Goal: Obtain resource: Download file/media

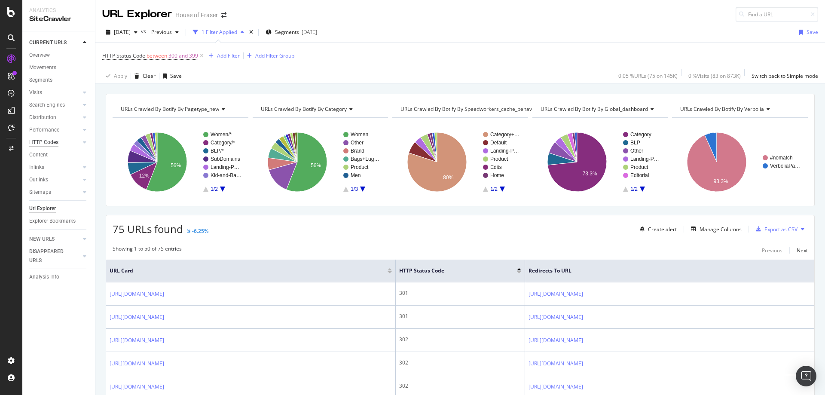
click at [29, 139] on div "HTTP Codes" at bounding box center [43, 142] width 29 height 9
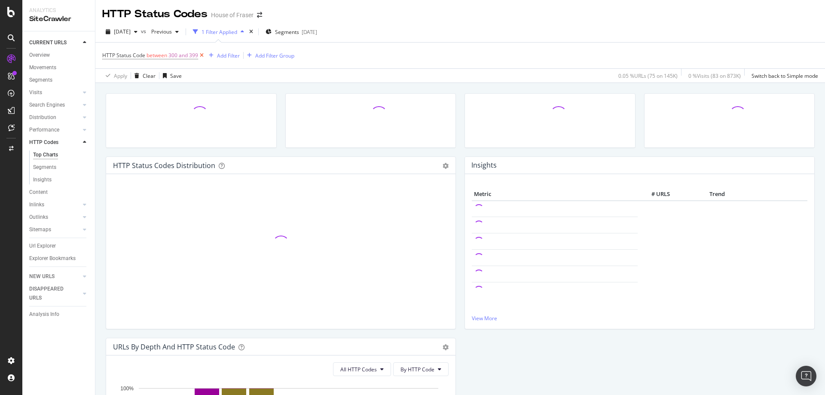
click at [200, 57] on icon at bounding box center [201, 55] width 7 height 9
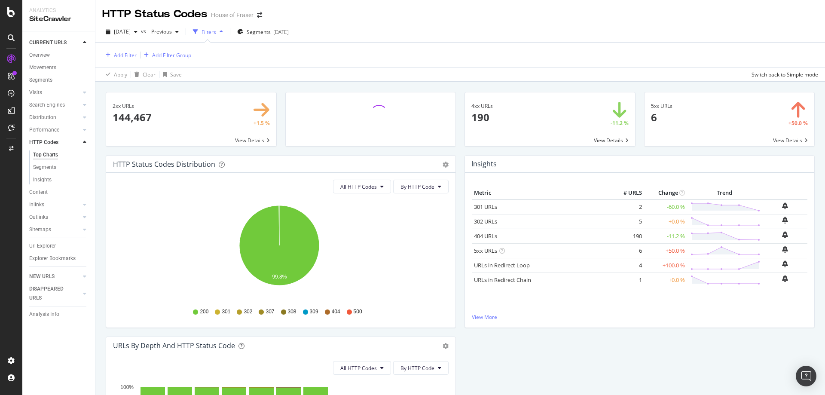
click at [506, 129] on span at bounding box center [550, 119] width 170 height 54
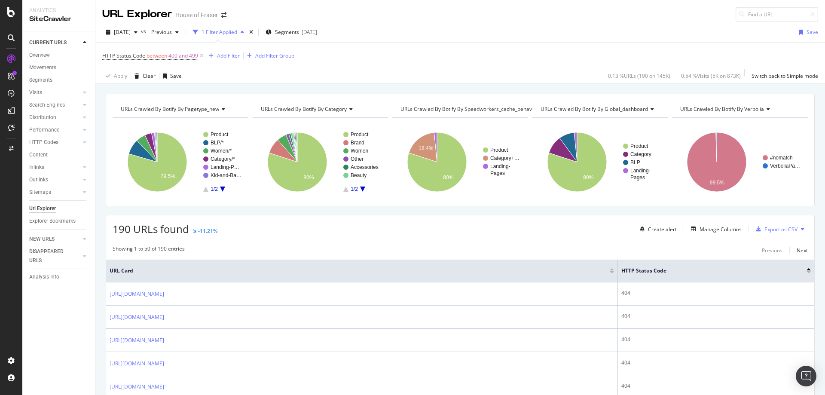
scroll to position [74, 0]
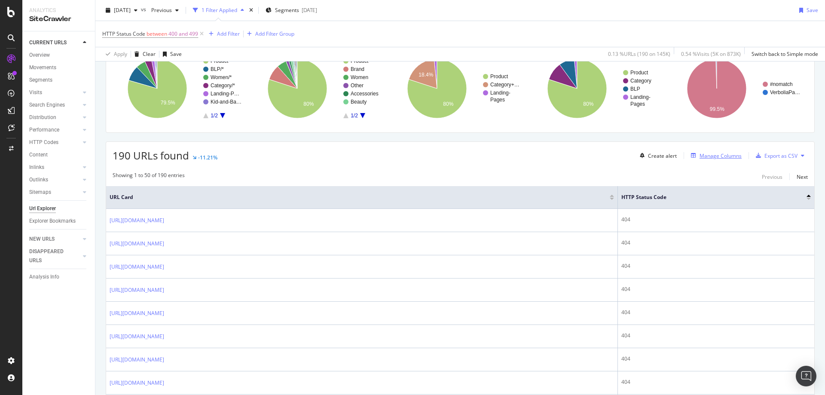
click at [700, 154] on div "Manage Columns" at bounding box center [721, 155] width 42 height 7
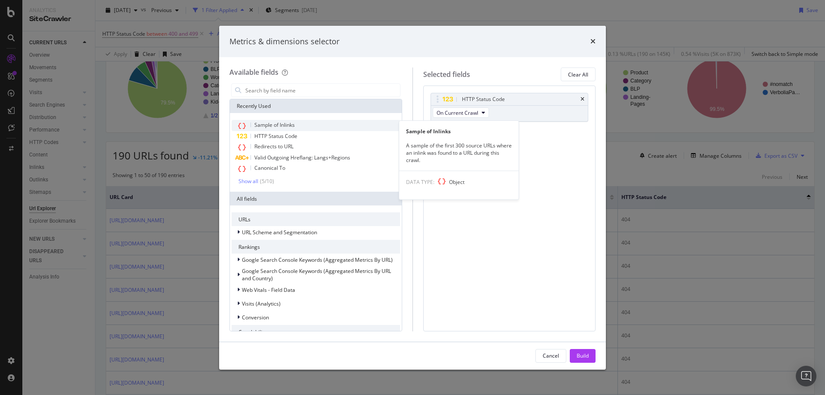
click at [282, 122] on span "Sample of Inlinks" at bounding box center [275, 124] width 40 height 7
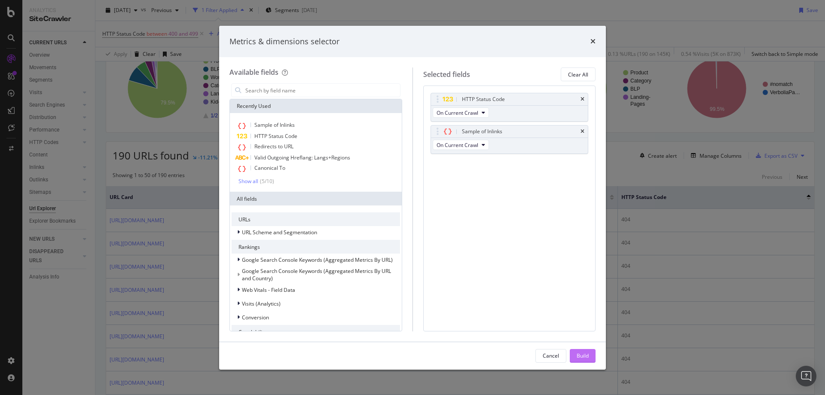
click at [582, 355] on div "Build" at bounding box center [583, 355] width 12 height 7
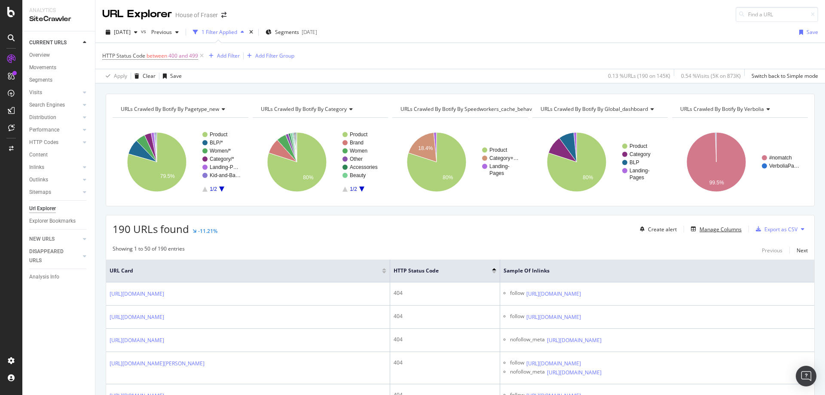
scroll to position [29, 0]
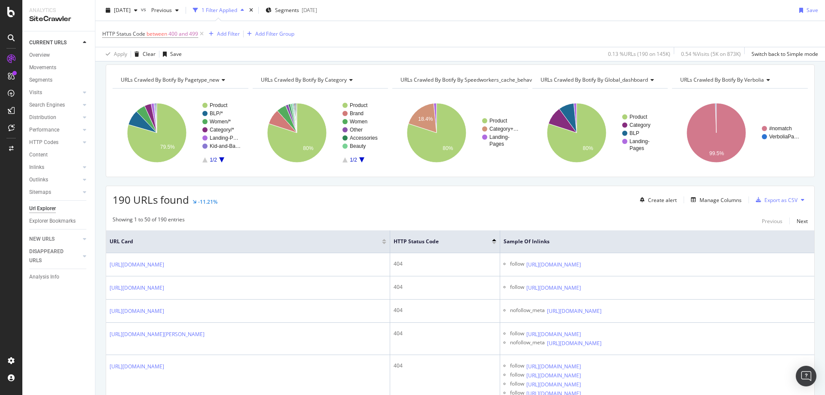
click at [798, 199] on button at bounding box center [803, 200] width 10 height 14
click at [687, 221] on div "Showing 1 to 50 of 190 entries Previous Next" at bounding box center [460, 221] width 709 height 10
click at [765, 200] on div "Export as CSV" at bounding box center [781, 199] width 33 height 7
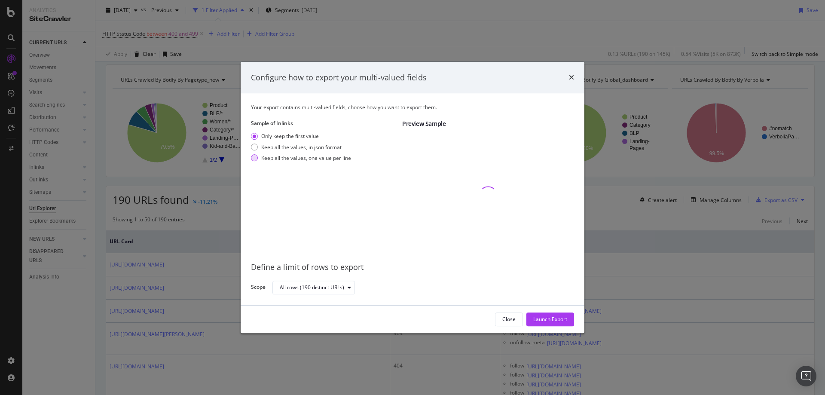
click at [256, 158] on div "modal" at bounding box center [254, 158] width 7 height 7
click at [557, 320] on div "Launch Export" at bounding box center [551, 319] width 34 height 7
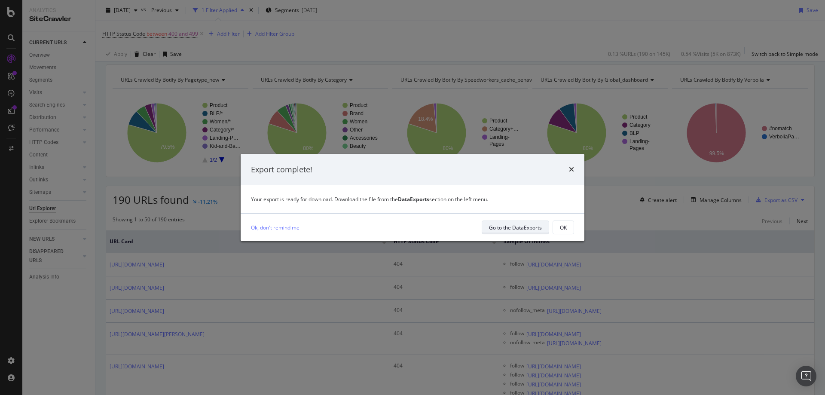
click at [532, 228] on div "Go to the DataExports" at bounding box center [515, 227] width 53 height 7
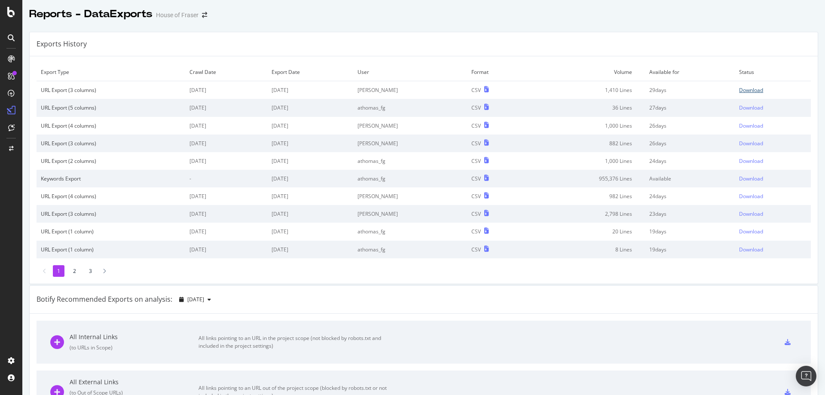
click at [740, 90] on div "Download" at bounding box center [752, 89] width 24 height 7
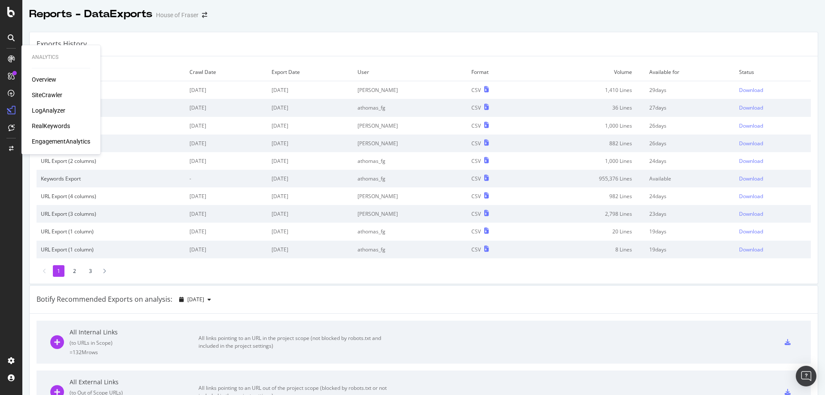
click at [32, 89] on div "Overview SiteCrawler LogAnalyzer RealKeywords EngagementAnalytics" at bounding box center [61, 110] width 58 height 71
click at [36, 93] on div "SiteCrawler" at bounding box center [47, 95] width 31 height 9
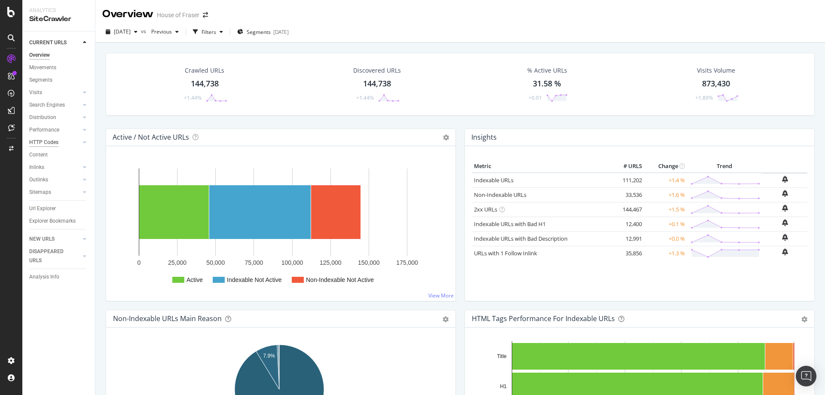
click at [40, 143] on div "HTTP Codes" at bounding box center [43, 142] width 29 height 9
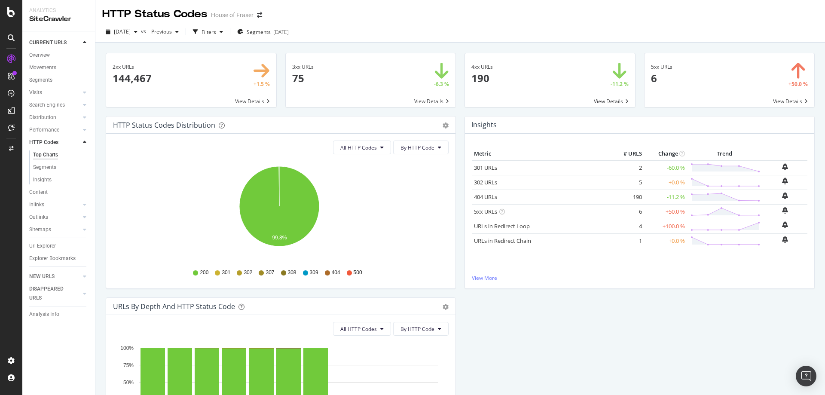
click at [557, 82] on span at bounding box center [550, 80] width 170 height 54
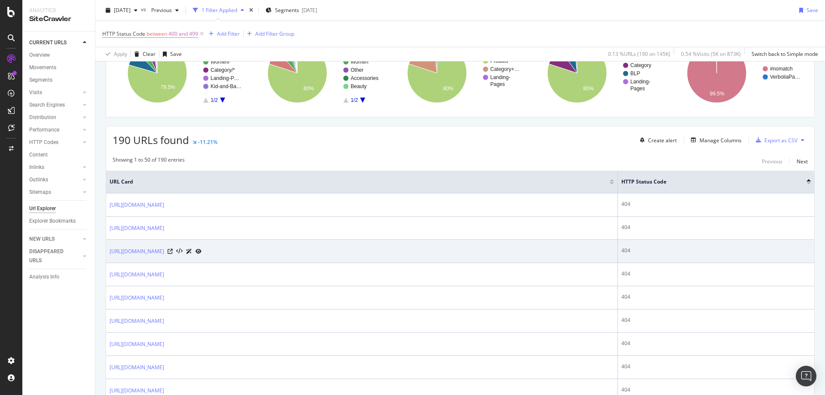
scroll to position [91, 0]
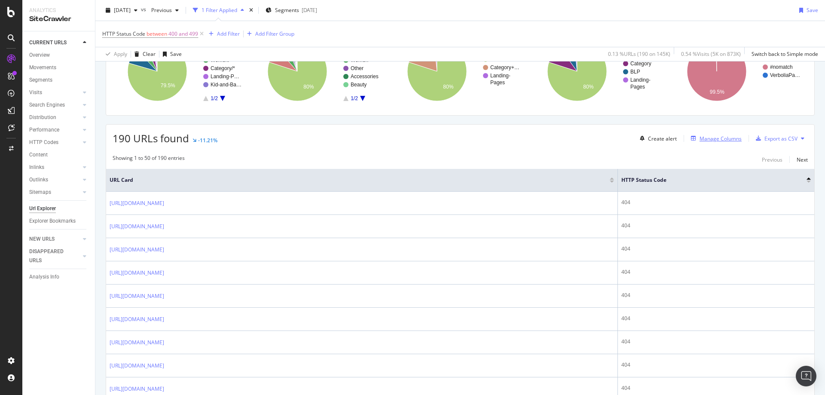
click at [706, 144] on button "Manage Columns" at bounding box center [715, 138] width 54 height 10
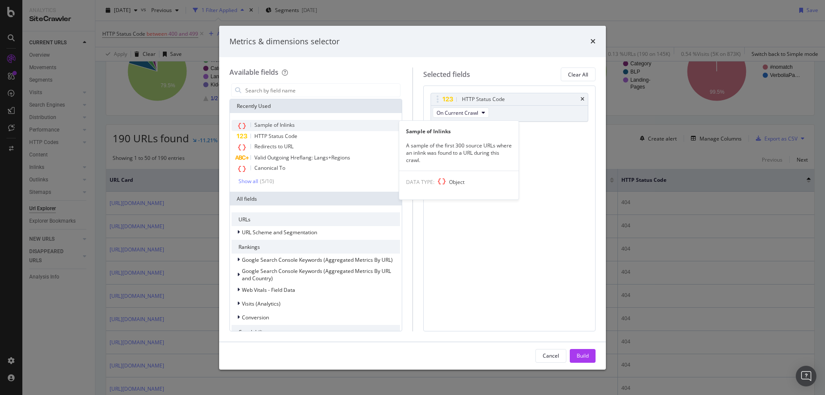
click at [343, 125] on div "Sample of Inlinks" at bounding box center [316, 125] width 169 height 11
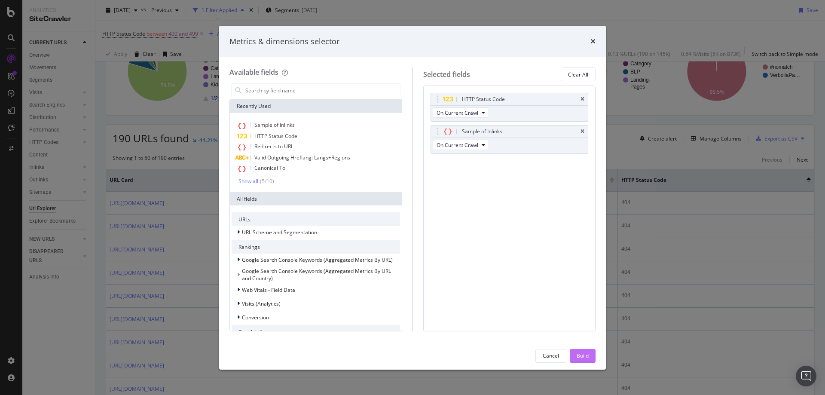
click at [589, 353] on button "Build" at bounding box center [583, 356] width 26 height 14
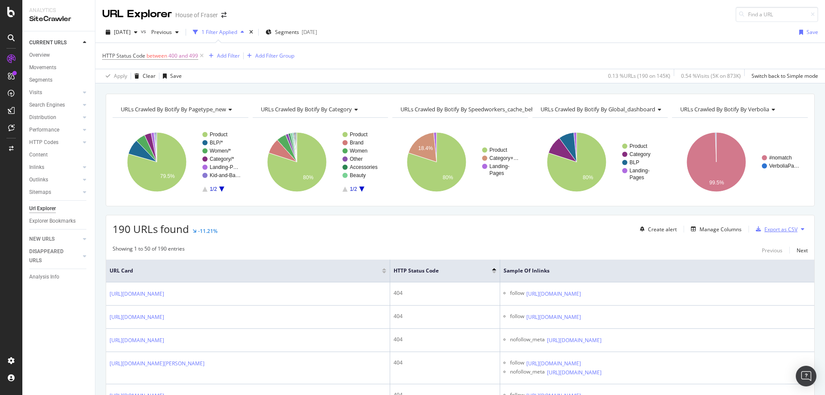
click at [773, 226] on div "Export as CSV" at bounding box center [781, 229] width 33 height 7
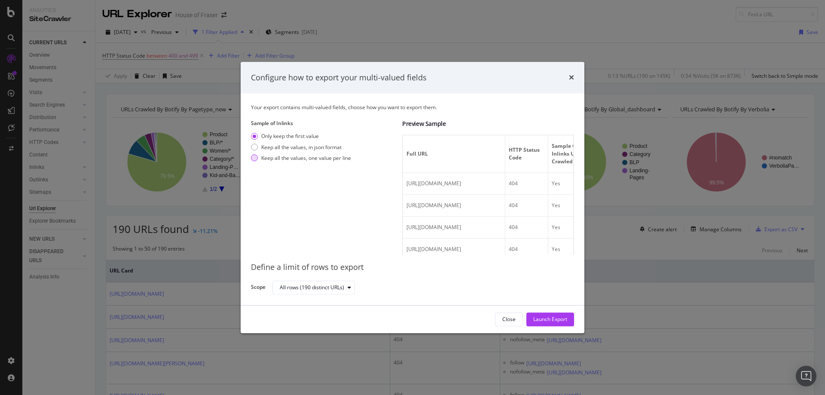
click at [289, 158] on div "Keep all the values, one value per line" at bounding box center [306, 157] width 90 height 7
click at [544, 319] on div "Launch Export" at bounding box center [551, 319] width 34 height 7
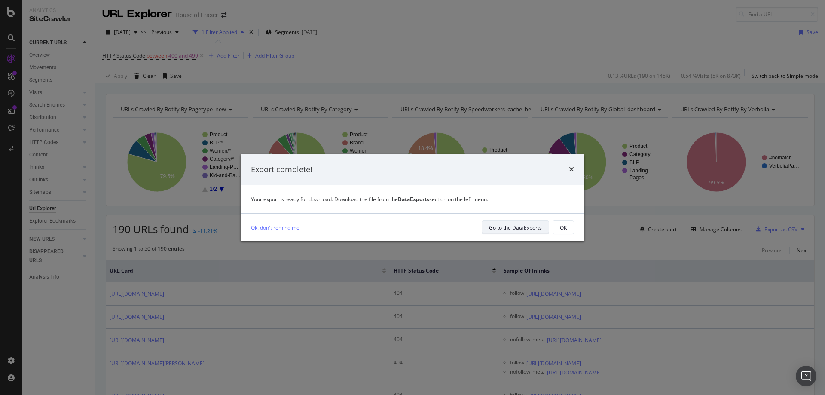
click at [514, 229] on div "Go to the DataExports" at bounding box center [515, 227] width 53 height 7
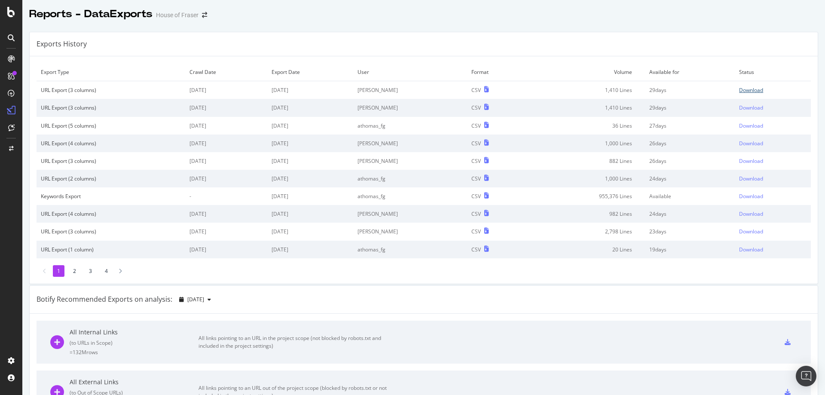
click at [740, 91] on div "Download" at bounding box center [752, 89] width 24 height 7
